Goal: Task Accomplishment & Management: Use online tool/utility

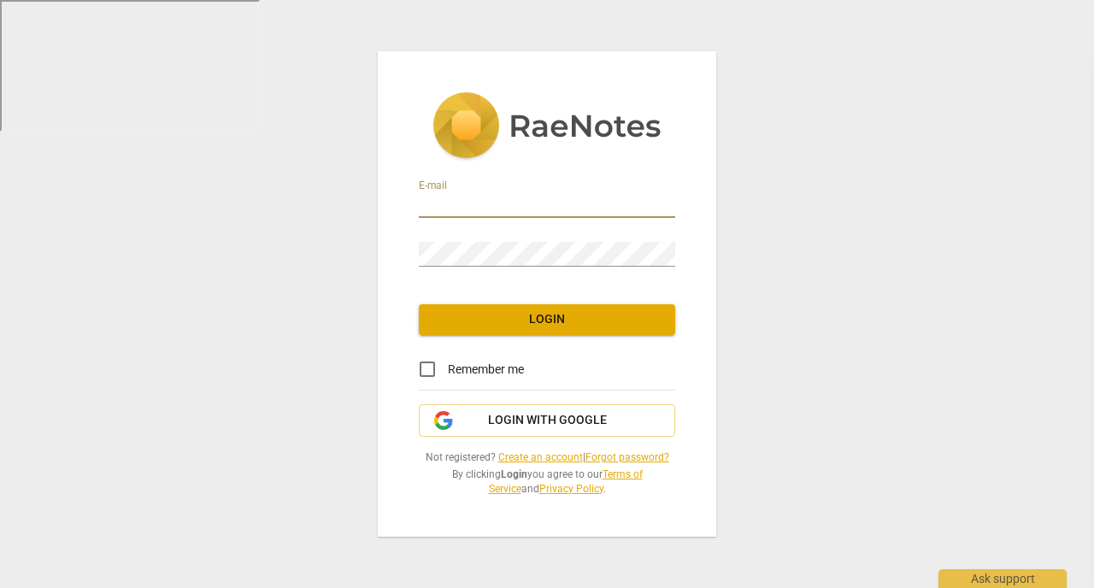
click at [581, 199] on input "email" at bounding box center [547, 205] width 256 height 25
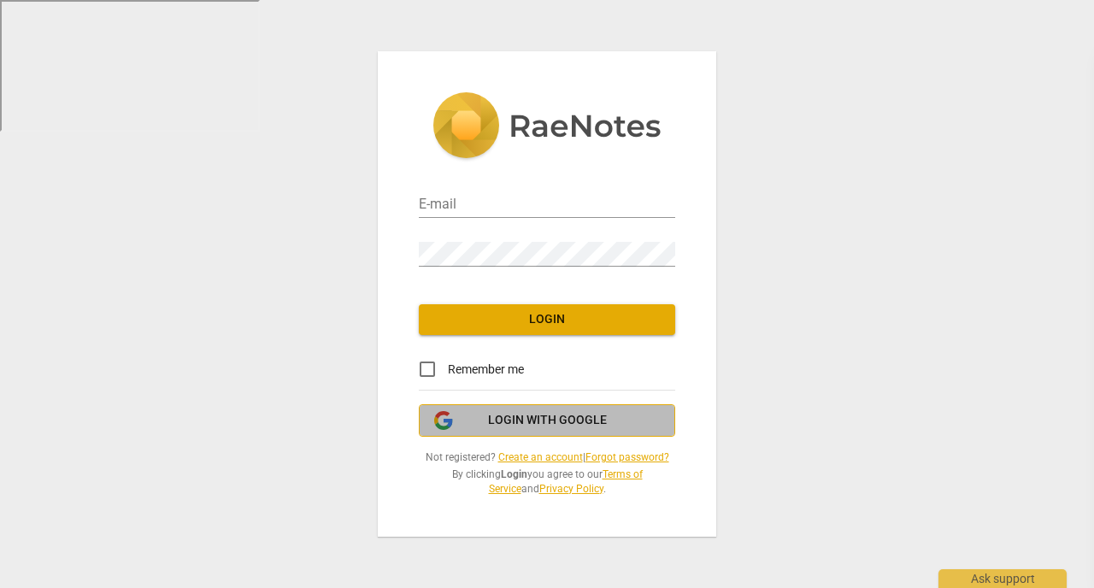
click at [616, 425] on span "Login with Google" at bounding box center [546, 420] width 227 height 17
